Goal: Task Accomplishment & Management: Use online tool/utility

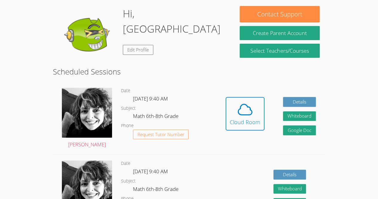
scroll to position [92, 0]
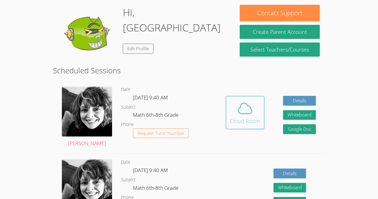
click at [250, 112] on icon at bounding box center [244, 108] width 17 height 17
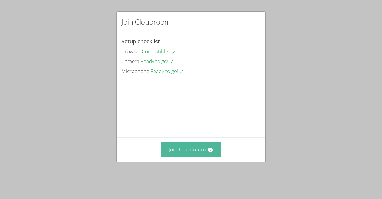
click at [191, 157] on button "Join Cloudroom" at bounding box center [191, 149] width 61 height 15
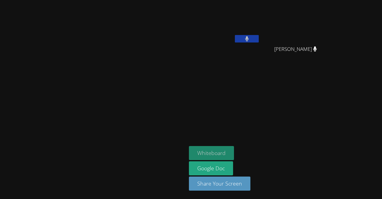
click at [234, 149] on button "Whiteboard" at bounding box center [211, 153] width 45 height 14
click at [259, 41] on button at bounding box center [247, 38] width 24 height 7
click at [259, 40] on button at bounding box center [247, 38] width 24 height 7
click at [221, 152] on button "Whiteboard" at bounding box center [211, 153] width 45 height 14
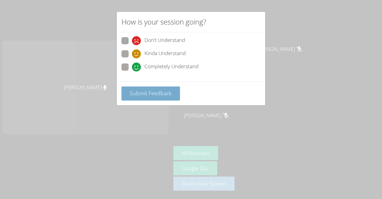
click at [143, 95] on span "Submit Feedback" at bounding box center [151, 92] width 42 height 7
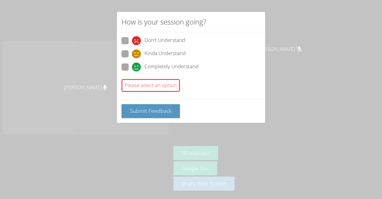
click at [146, 66] on span "Completely Understand" at bounding box center [172, 66] width 54 height 9
click at [137, 66] on input "Completely Understand" at bounding box center [134, 65] width 5 height 5
radio input "true"
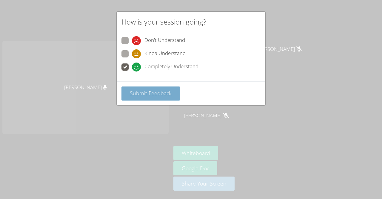
click at [141, 93] on span "Submit Feedback" at bounding box center [151, 92] width 42 height 7
